Goal: Task Accomplishment & Management: Manage account settings

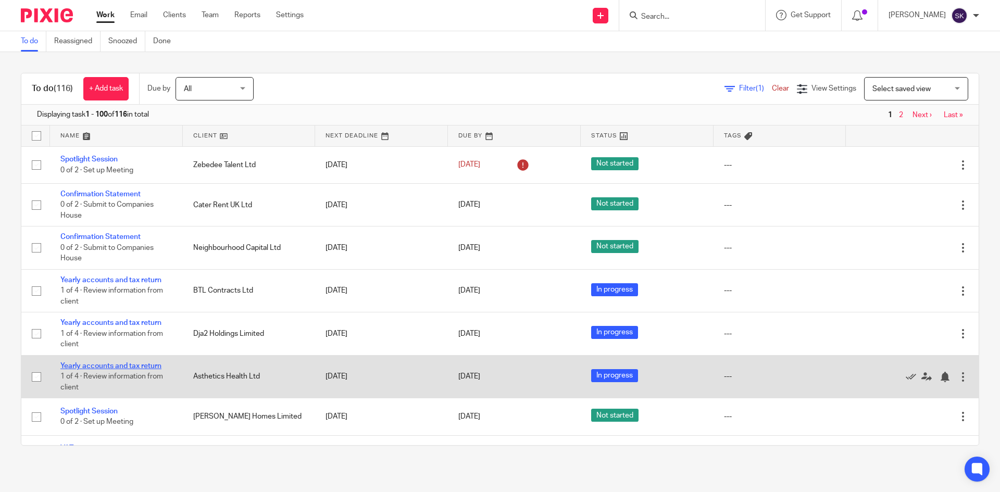
click at [117, 363] on link "Yearly accounts and tax return" at bounding box center [110, 366] width 101 height 7
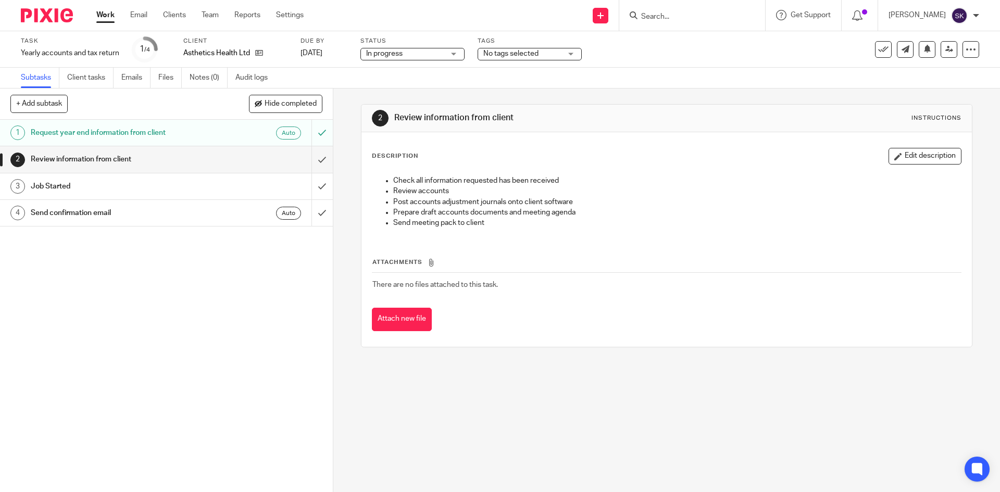
click at [269, 54] on div "Asthetics Health Ltd" at bounding box center [235, 53] width 104 height 10
click at [258, 54] on icon at bounding box center [259, 53] width 8 height 8
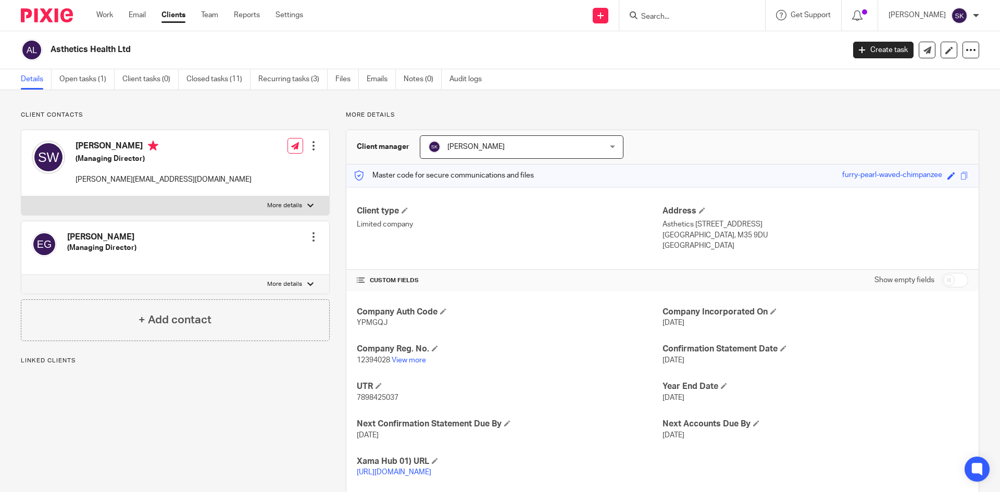
click at [409, 365] on p "12394028 View more" at bounding box center [510, 360] width 306 height 10
click at [402, 358] on link "View more" at bounding box center [409, 360] width 34 height 7
click at [111, 9] on div "Work Email Clients Team Reports Settings Work Email Clients Team Reports Settin…" at bounding box center [202, 15] width 233 height 31
click at [103, 13] on link "Work" at bounding box center [104, 15] width 17 height 10
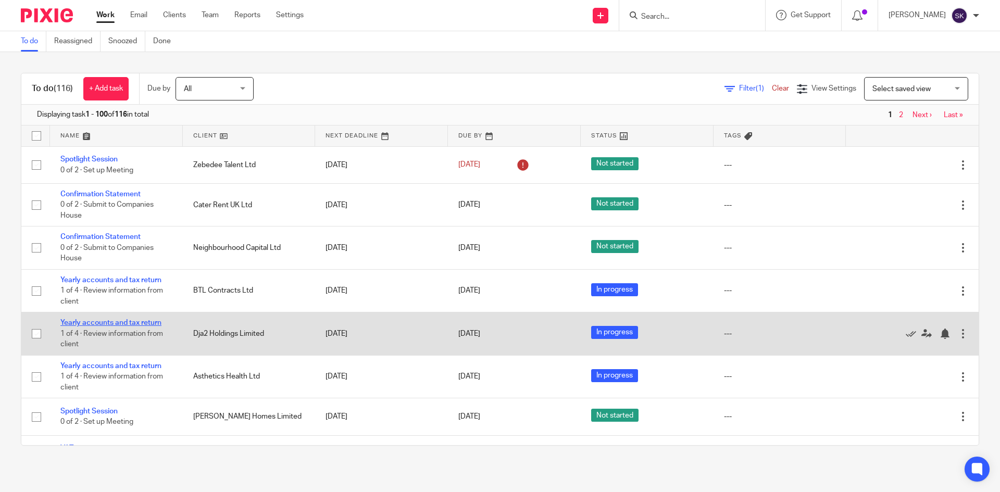
click at [134, 322] on link "Yearly accounts and tax return" at bounding box center [110, 322] width 101 height 7
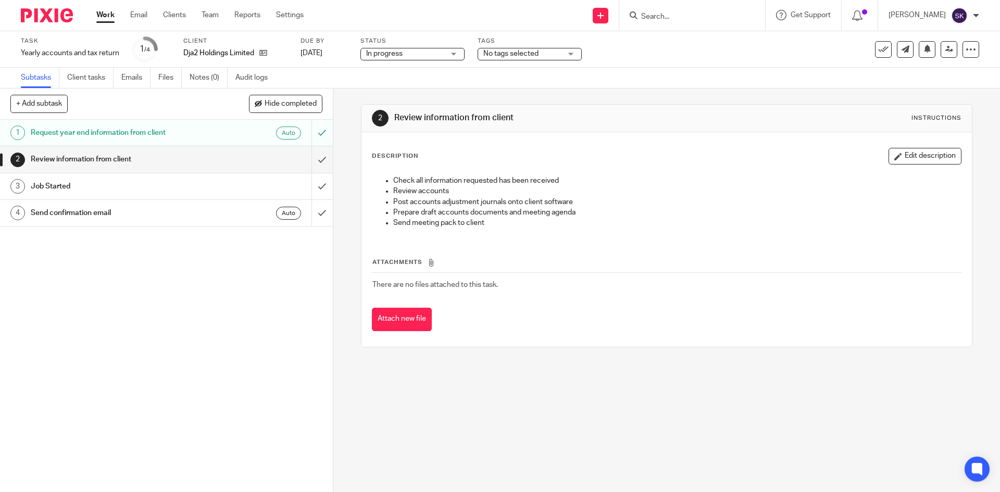
click at [261, 47] on div "Client Dja2 Holdings Limited" at bounding box center [235, 49] width 104 height 25
click at [260, 51] on icon at bounding box center [263, 53] width 8 height 8
